Goal: Task Accomplishment & Management: Complete application form

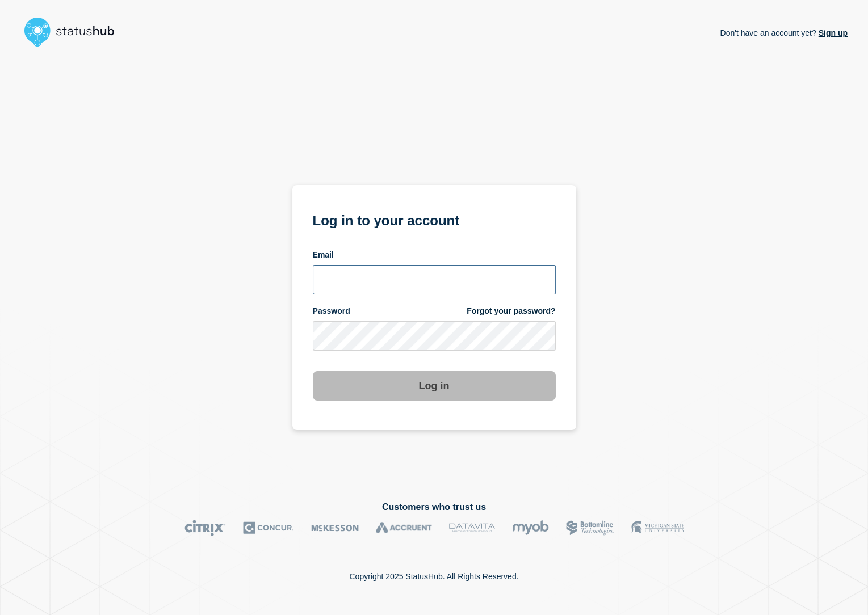
type input "[PERSON_NAME][EMAIL_ADDRESS][PERSON_NAME][DOMAIN_NAME]"
click at [382, 381] on button "Log in" at bounding box center [434, 386] width 243 height 30
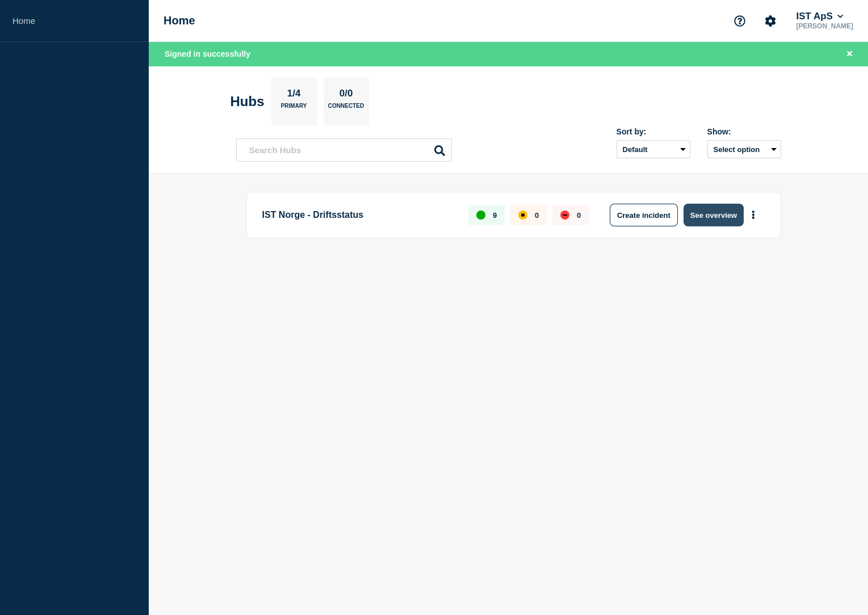
click at [700, 223] on button "See overview" at bounding box center [714, 215] width 60 height 23
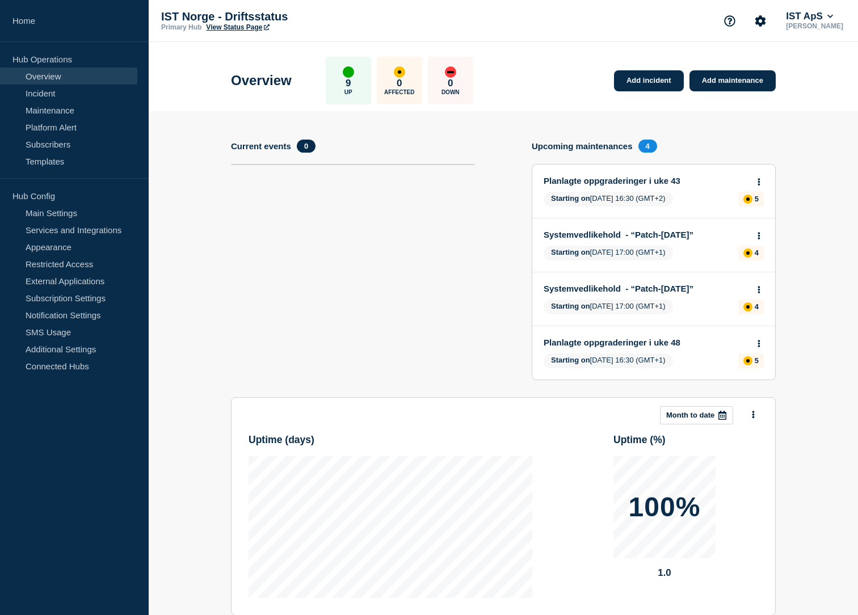
click at [238, 25] on link "View Status Page" at bounding box center [237, 27] width 63 height 8
click at [659, 84] on link "Add incident" at bounding box center [649, 80] width 70 height 21
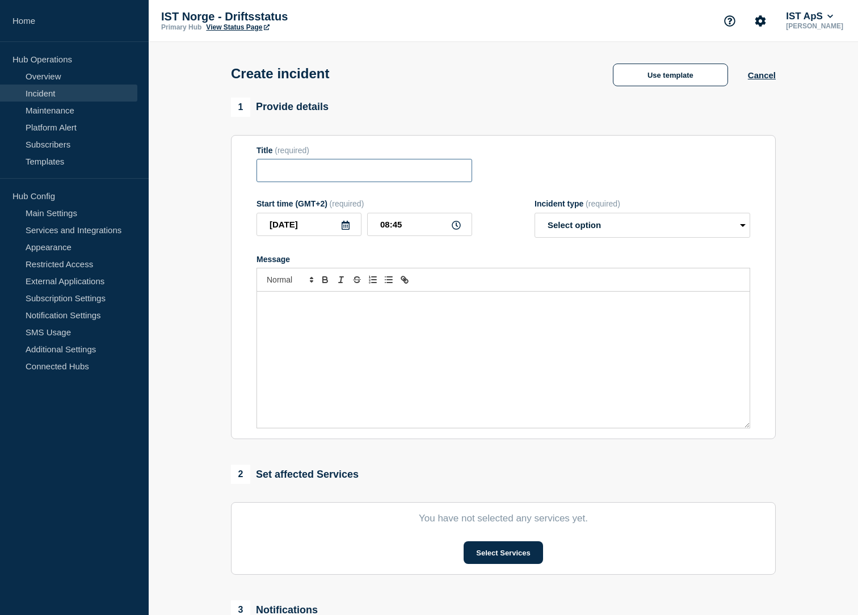
click at [364, 174] on input "Title" at bounding box center [365, 170] width 216 height 23
type input "IST Support / kundesenter"
select select "investigating"
type button "ordered"
type button "bullet"
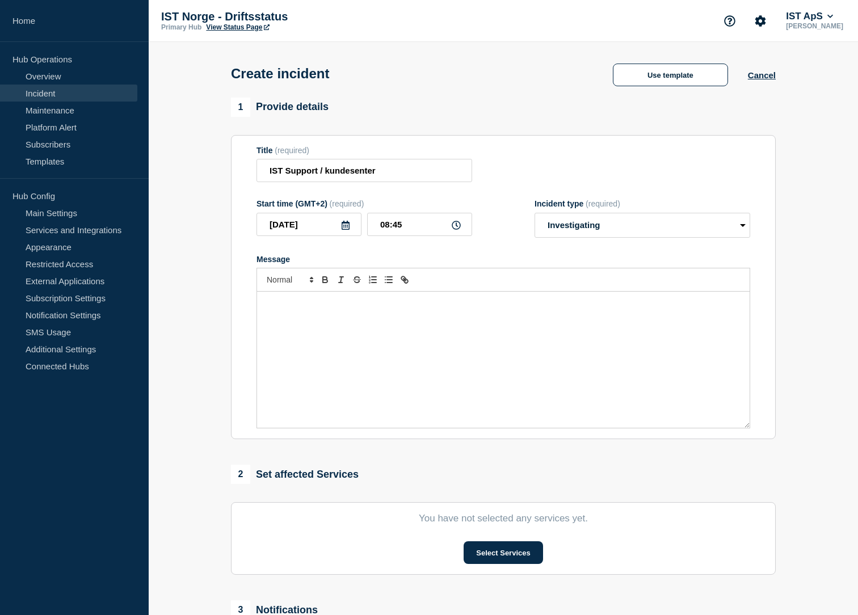
click at [346, 303] on p "Message" at bounding box center [504, 304] width 476 height 10
click at [389, 326] on p "Vi jobber med saken og beklager ulemnpene dette medfører." at bounding box center [504, 325] width 476 height 10
click at [478, 328] on p "Vi jobber med saken og beklager ulempen dette medfører." at bounding box center [504, 325] width 476 height 10
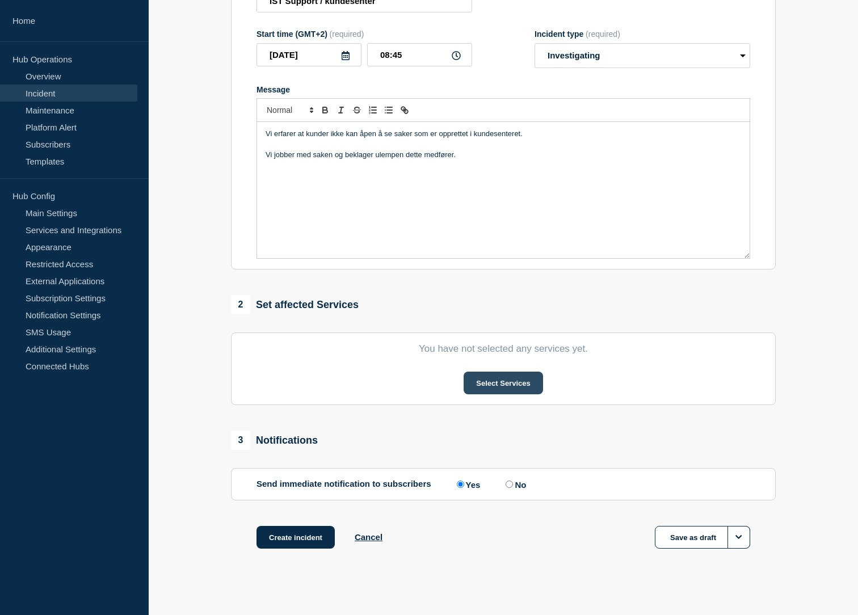
scroll to position [181, 0]
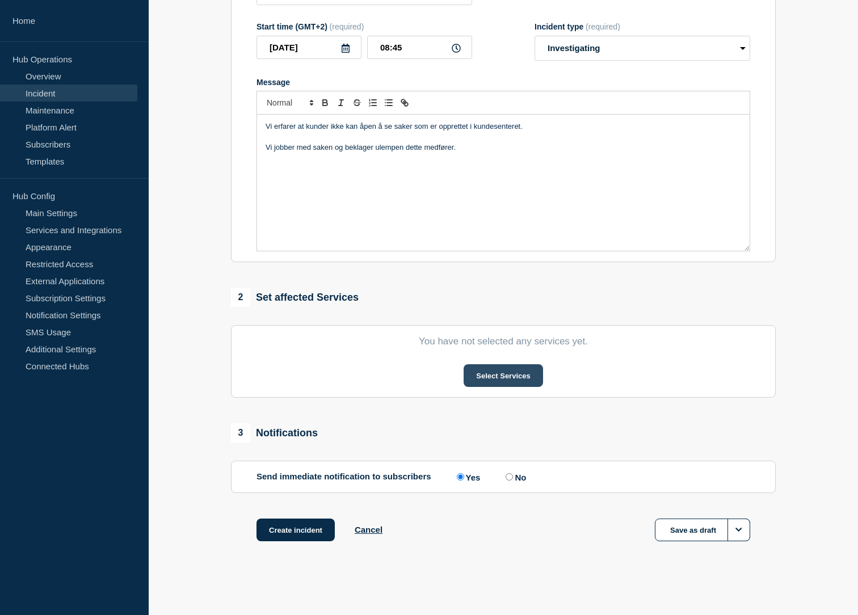
click at [481, 377] on button "Select Services" at bounding box center [503, 376] width 79 height 23
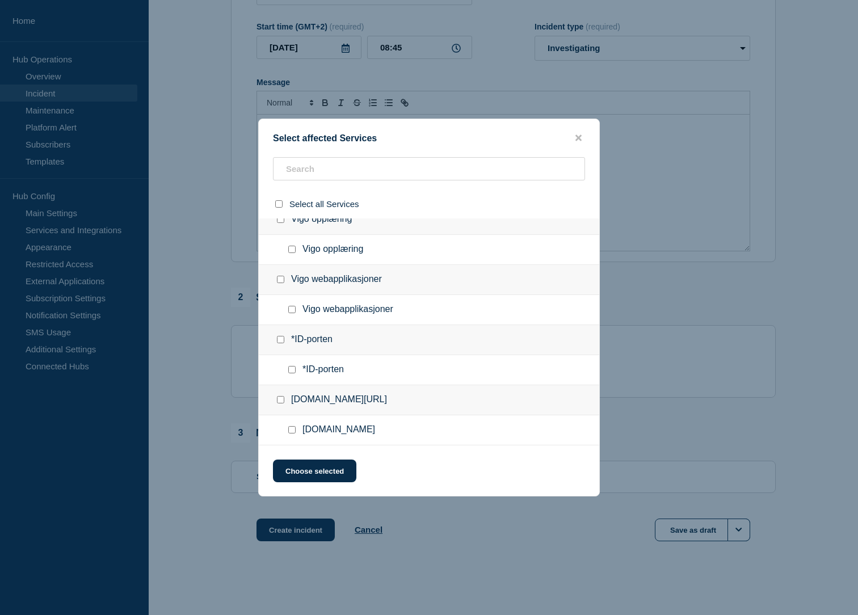
scroll to position [318, 0]
click at [279, 399] on input "IST.com/ checkbox" at bounding box center [280, 399] width 7 height 7
checkbox input "true"
click at [341, 481] on button "Choose selected" at bounding box center [314, 471] width 83 height 23
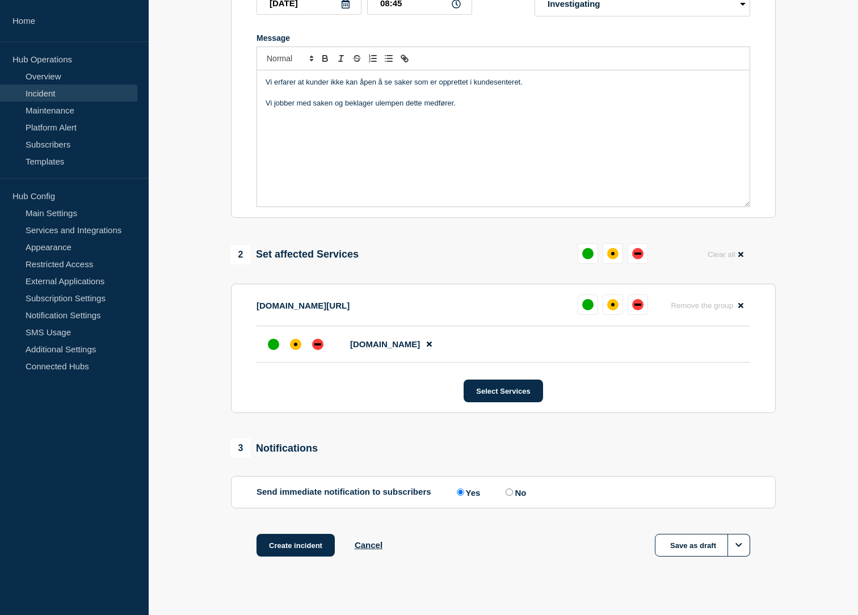
scroll to position [240, 0]
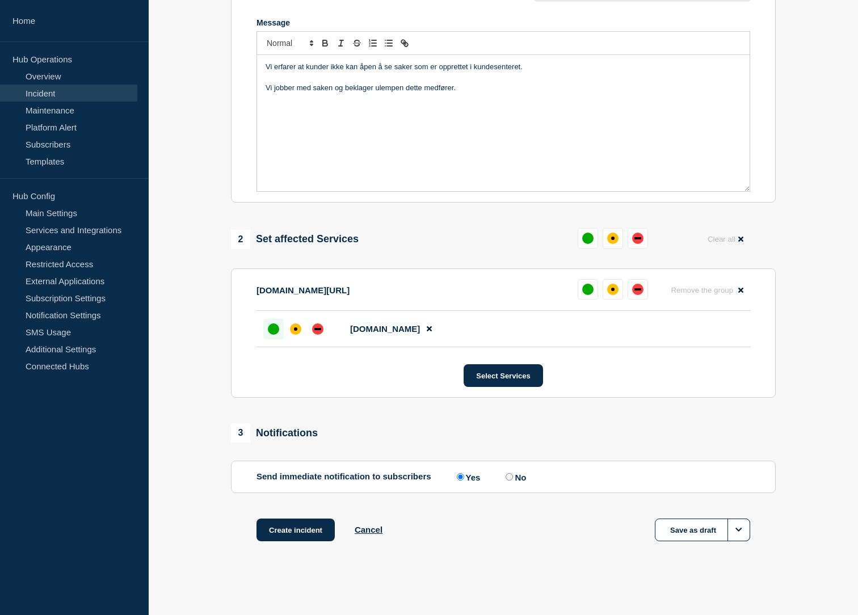
click at [277, 327] on div "up" at bounding box center [273, 329] width 11 height 11
click at [513, 476] on input "No" at bounding box center [509, 477] width 7 height 7
radio input "true"
radio input "false"
click at [316, 537] on button "Create incident" at bounding box center [296, 530] width 78 height 23
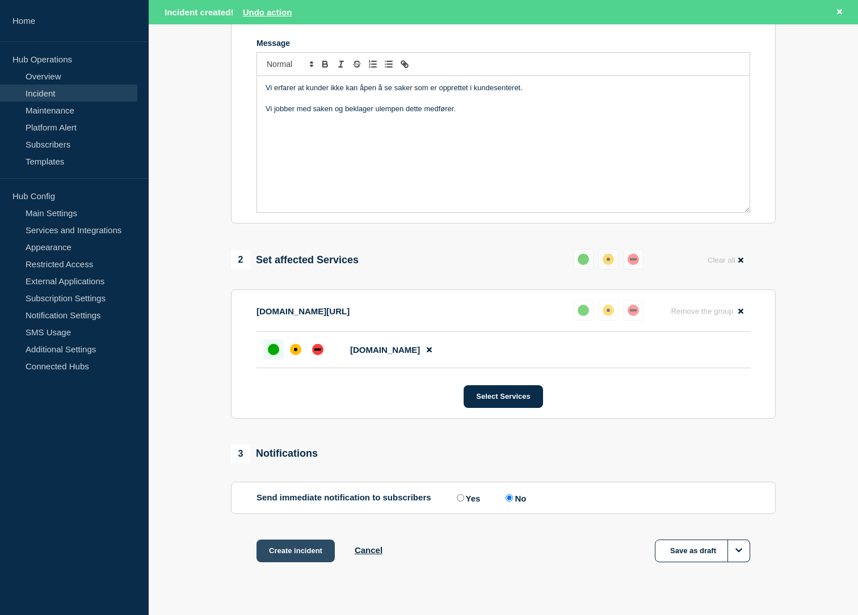
scroll to position [264, 0]
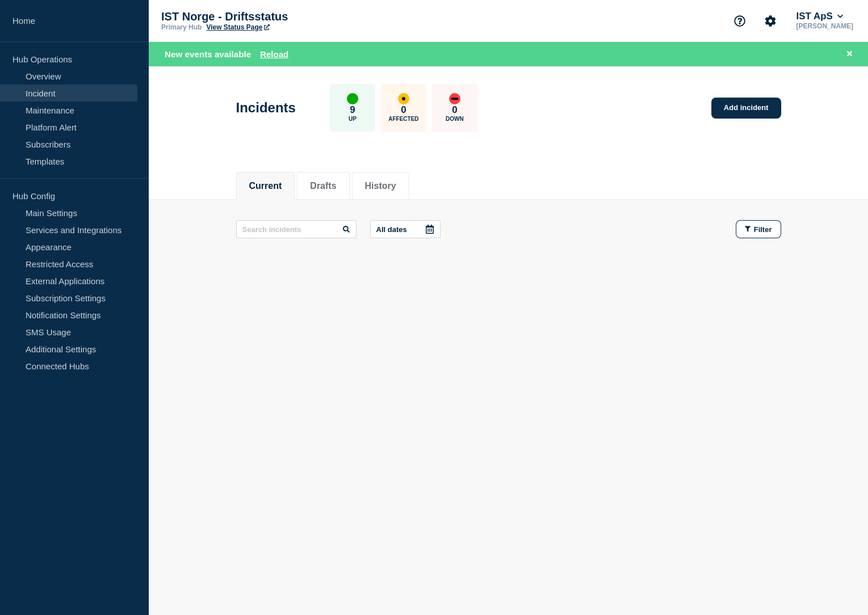
drag, startPoint x: 459, startPoint y: 166, endPoint x: 460, endPoint y: 151, distance: 15.4
click at [459, 166] on div "Current Drafts History" at bounding box center [508, 180] width 545 height 39
